Goal: Information Seeking & Learning: Learn about a topic

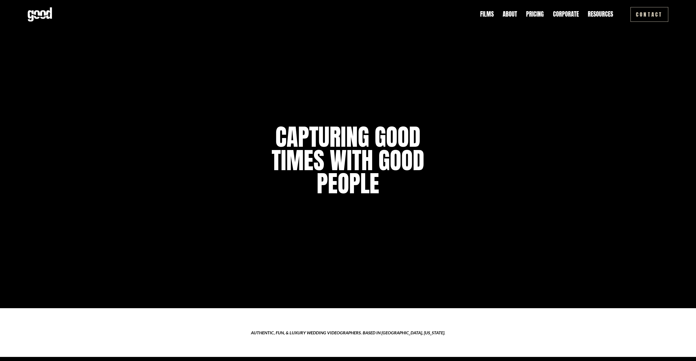
click at [510, 15] on link "About" at bounding box center [510, 14] width 14 height 8
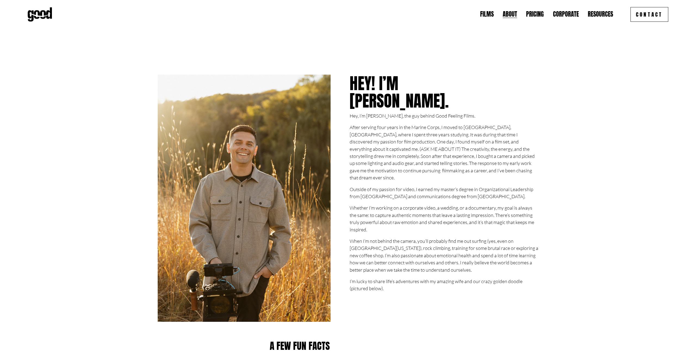
click at [541, 15] on link "Pricing" at bounding box center [535, 14] width 18 height 8
